Goal: Task Accomplishment & Management: Find specific page/section

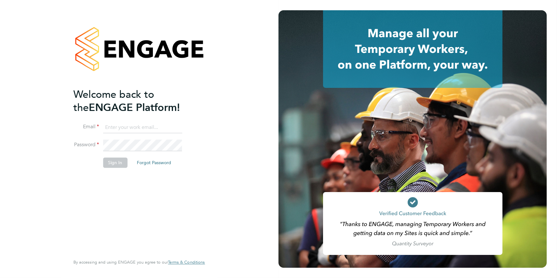
type input "codonovan@skilledcareers.co.uk"
click at [111, 165] on button "Sign In" at bounding box center [115, 162] width 24 height 10
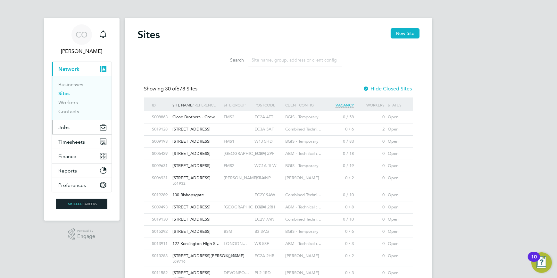
click at [65, 125] on span "Jobs" at bounding box center [63, 127] width 11 height 6
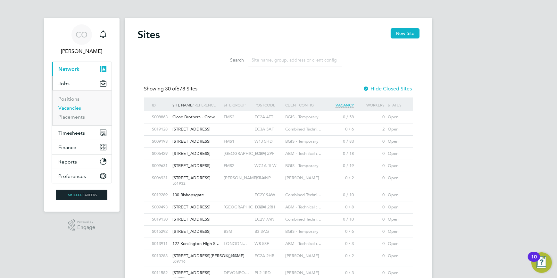
click at [71, 105] on link "Vacancies" at bounding box center [69, 108] width 23 height 6
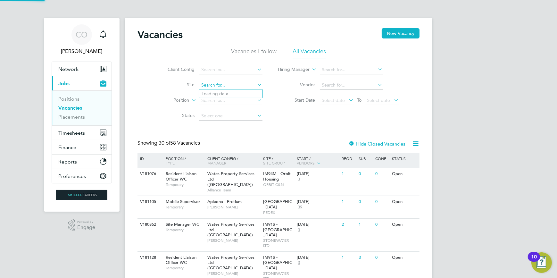
click at [205, 86] on input at bounding box center [230, 85] width 63 height 9
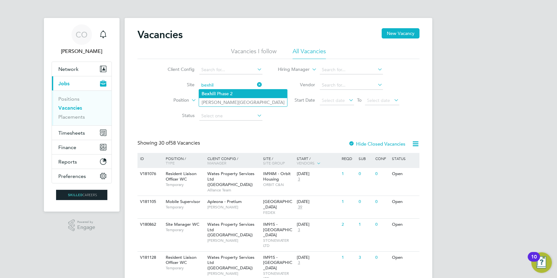
click at [208, 90] on li "Bexhil l Phase 2" at bounding box center [243, 93] width 88 height 9
type input "Bexhill Phase 2"
